Goal: Task Accomplishment & Management: Manage account settings

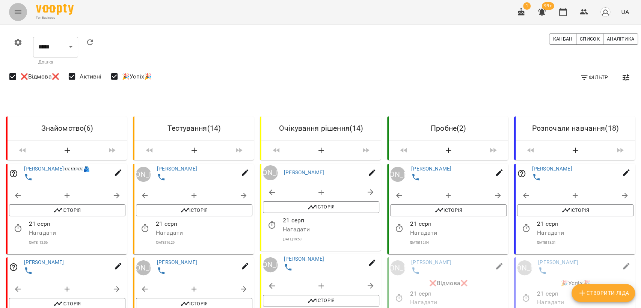
click at [17, 12] on icon "Menu" at bounding box center [18, 12] width 7 height 5
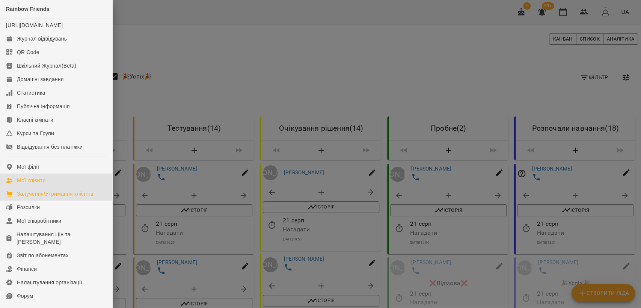
click at [36, 184] on div "Мої клієнти" at bounding box center [31, 180] width 29 height 8
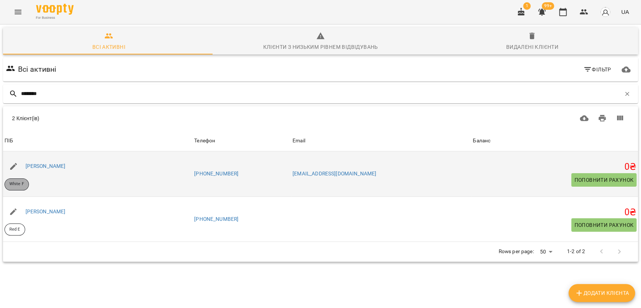
click at [16, 181] on p "White F" at bounding box center [16, 184] width 15 height 6
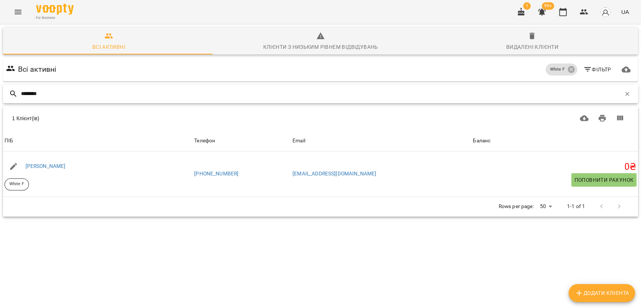
drag, startPoint x: 72, startPoint y: 95, endPoint x: 0, endPoint y: 93, distance: 72.1
click at [0, 93] on div "Всі активні Клієнти з низьким рівнем відвідувань Видалені клієнти Всі активні W…" at bounding box center [320, 148] width 644 height 251
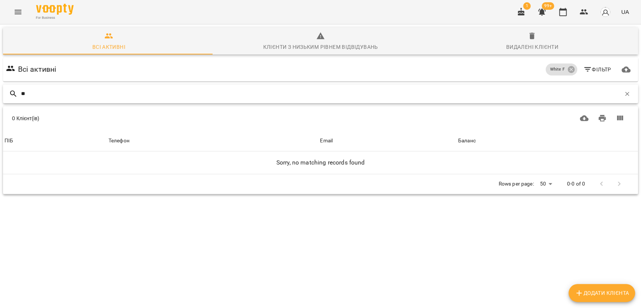
type input "*"
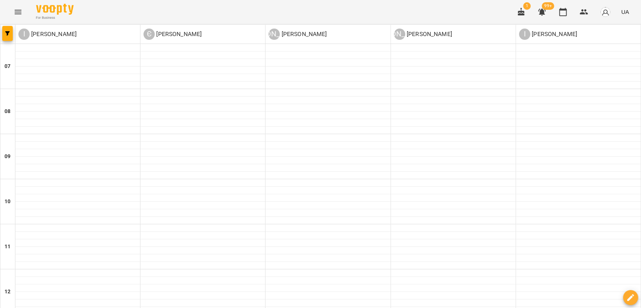
scroll to position [462, 0]
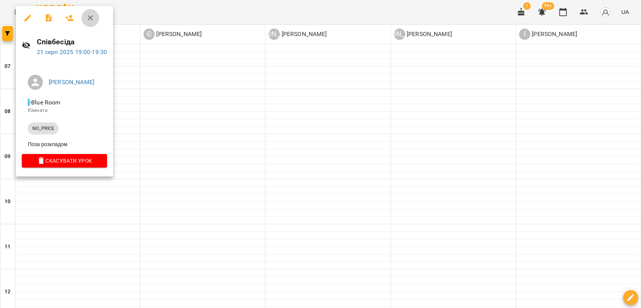
click at [89, 20] on icon "button" at bounding box center [90, 17] width 5 height 5
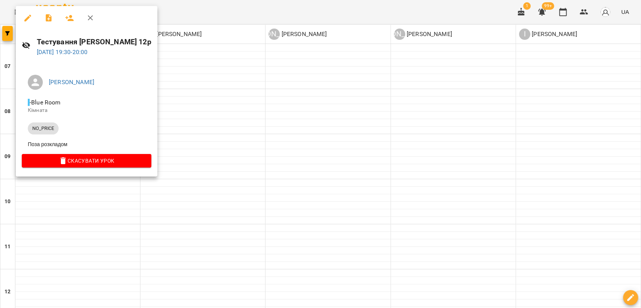
click at [207, 14] on div at bounding box center [320, 154] width 641 height 308
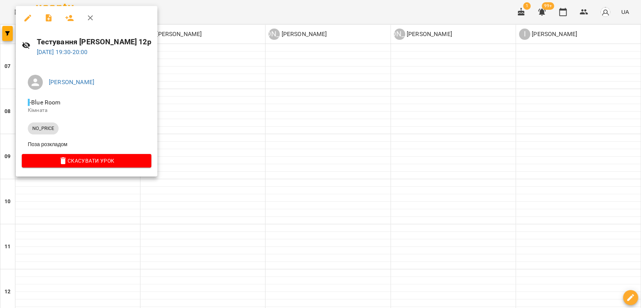
click at [90, 16] on icon "button" at bounding box center [90, 18] width 9 height 9
